Goal: Information Seeking & Learning: Learn about a topic

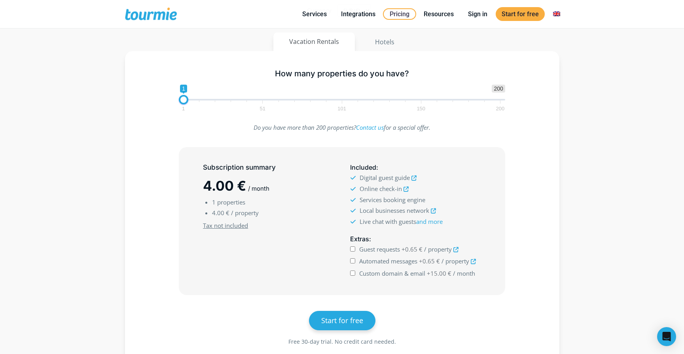
scroll to position [133, 0]
click at [361, 13] on link "Integrations" at bounding box center [358, 14] width 46 height 10
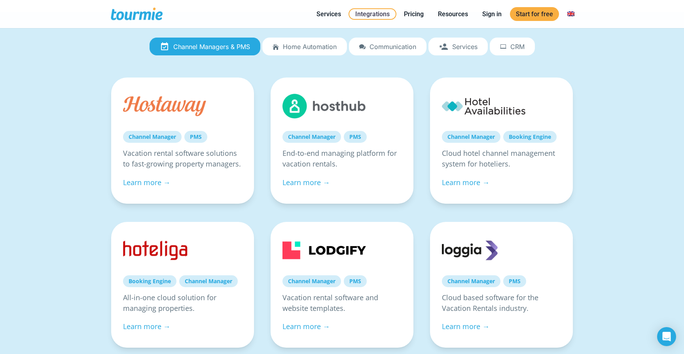
scroll to position [79, 0]
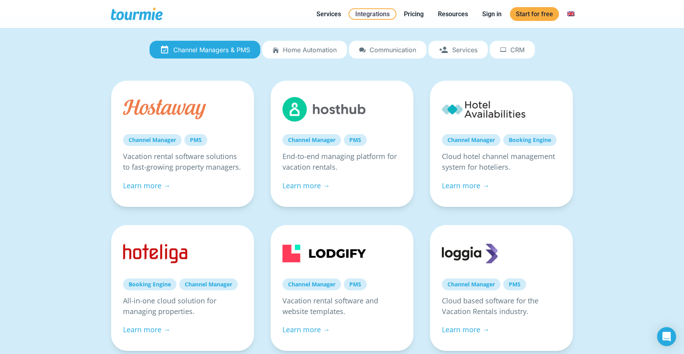
click at [301, 49] on span "Home automation" at bounding box center [310, 49] width 54 height 7
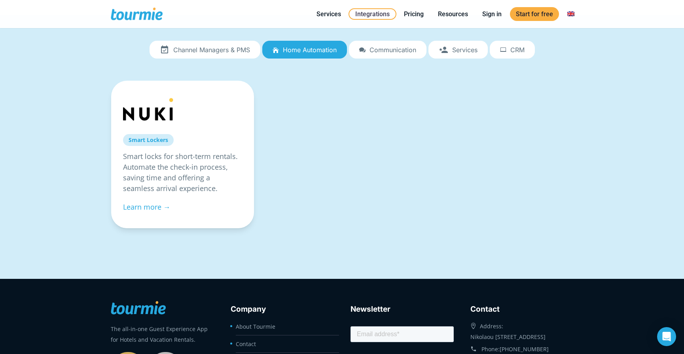
click at [405, 49] on span "Communication" at bounding box center [392, 49] width 47 height 7
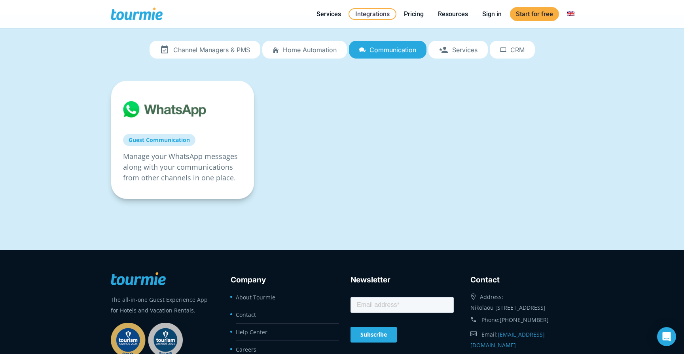
click at [162, 140] on link "Guest Communication" at bounding box center [159, 140] width 72 height 12
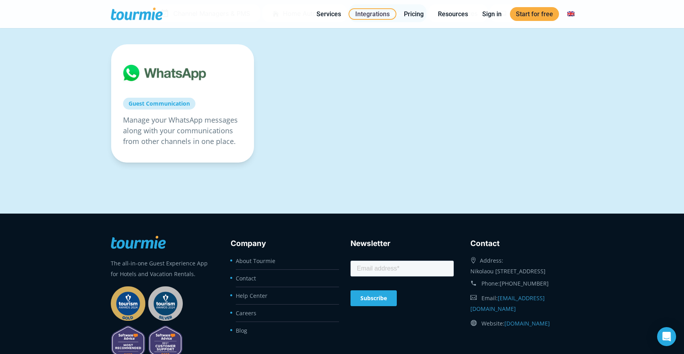
scroll to position [119, 0]
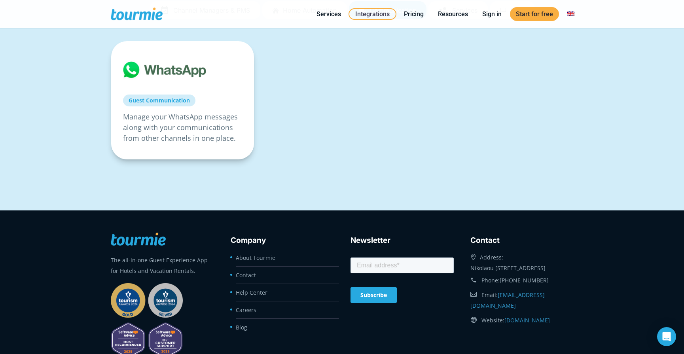
click at [183, 127] on p "Manage your WhatsApp messages along with your communications from other channel…" at bounding box center [182, 128] width 119 height 32
click at [184, 98] on link "Guest Communication" at bounding box center [159, 101] width 72 height 12
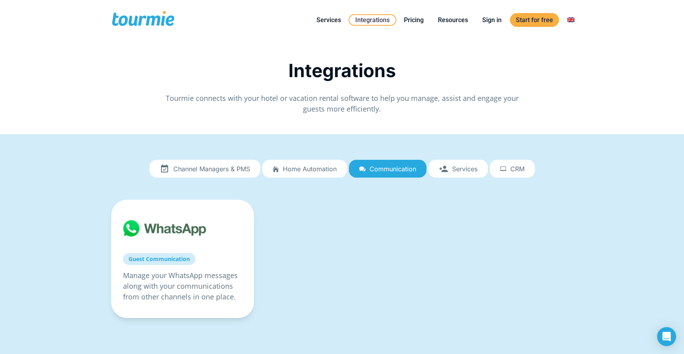
click at [459, 169] on span "Services" at bounding box center [464, 168] width 25 height 7
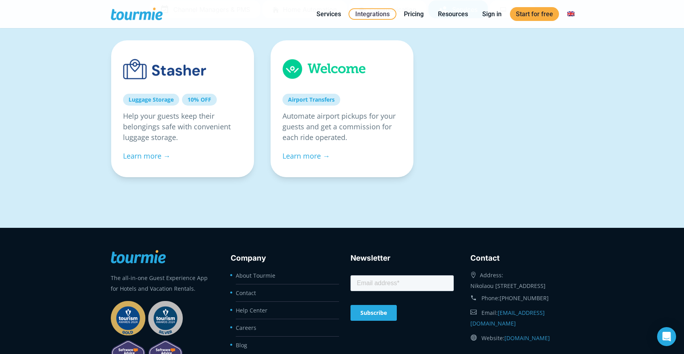
scroll to position [120, 0]
